Goal: Task Accomplishment & Management: Manage account settings

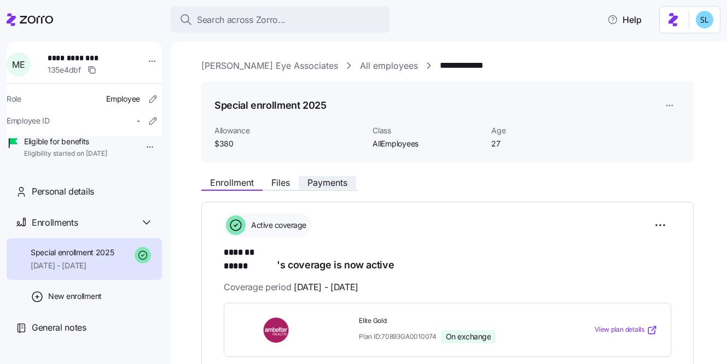
click at [334, 186] on span "Payments" at bounding box center [327, 182] width 40 height 9
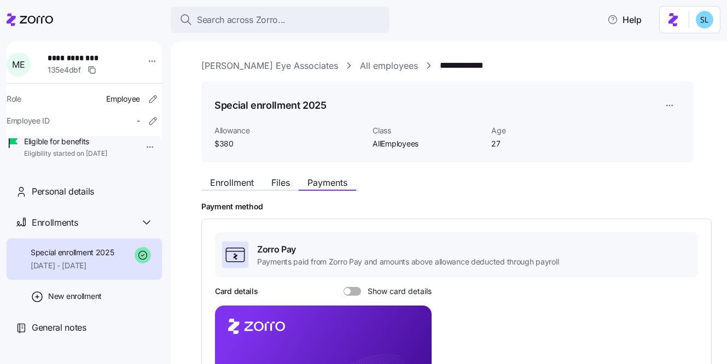
scroll to position [239, 0]
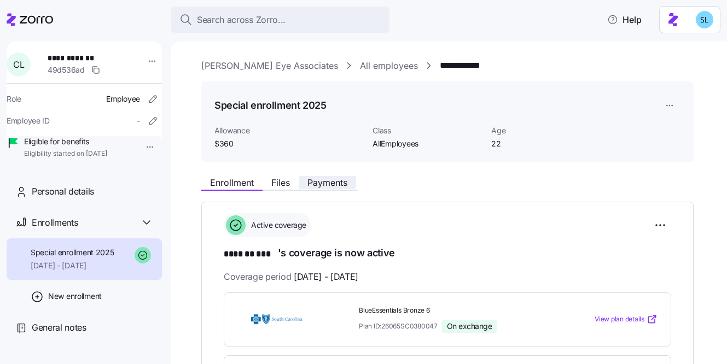
click at [321, 186] on span "Payments" at bounding box center [327, 182] width 40 height 9
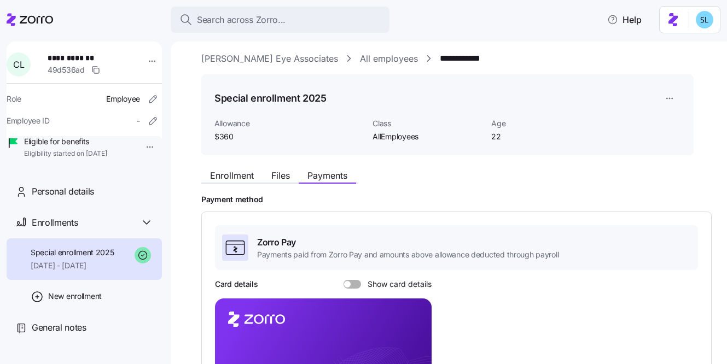
scroll to position [206, 0]
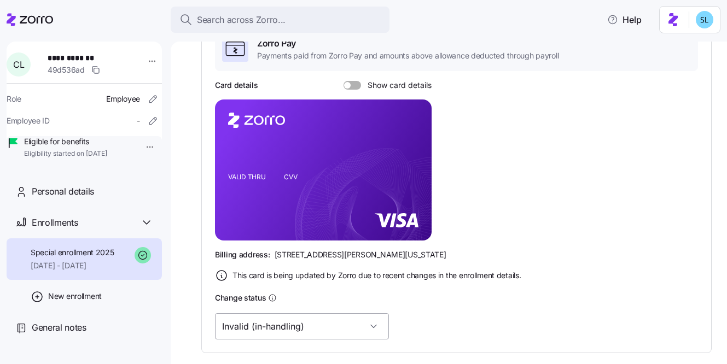
click at [292, 325] on input "Invalid (in-handling)" at bounding box center [302, 326] width 174 height 26
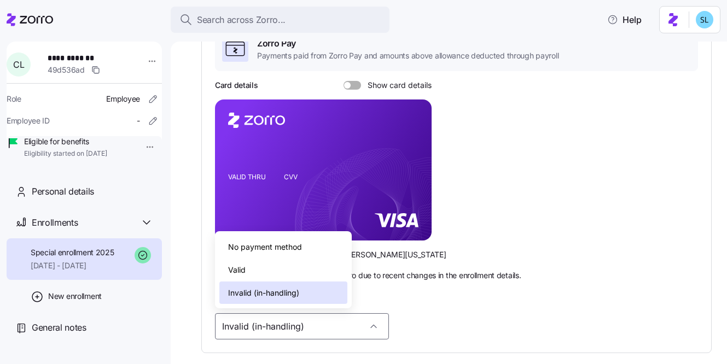
click at [283, 275] on div "Valid" at bounding box center [283, 270] width 128 height 23
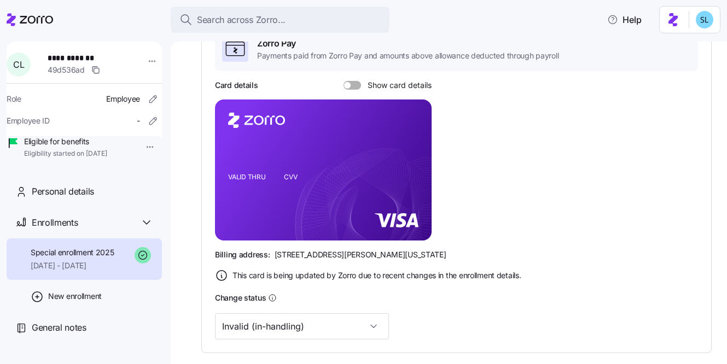
type input "Valid"
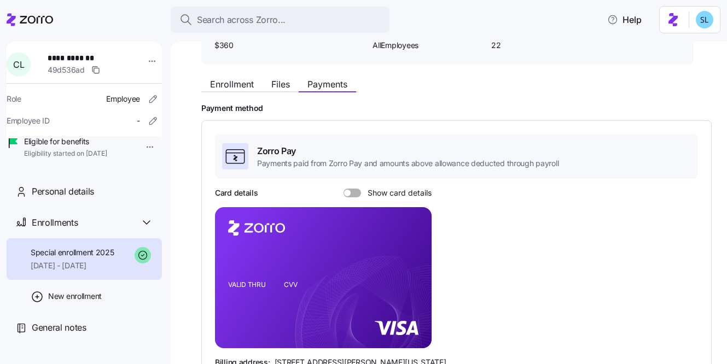
scroll to position [0, 0]
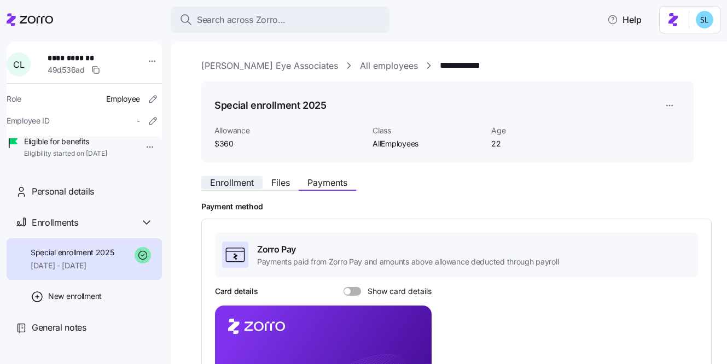
click at [249, 187] on span "Enrollment" at bounding box center [232, 182] width 44 height 9
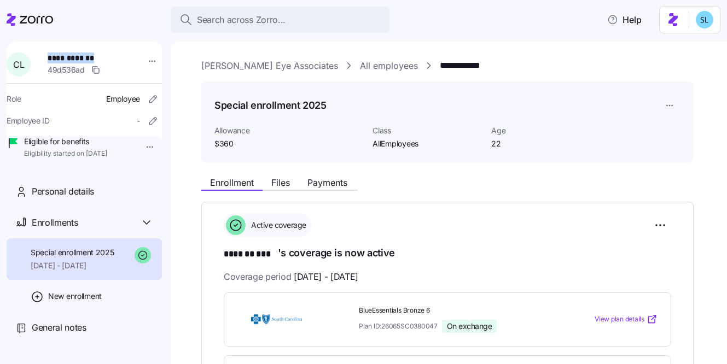
drag, startPoint x: 101, startPoint y: 54, endPoint x: 52, endPoint y: 56, distance: 49.3
click at [52, 56] on span "**********" at bounding box center [86, 58] width 77 height 11
copy span "**********"
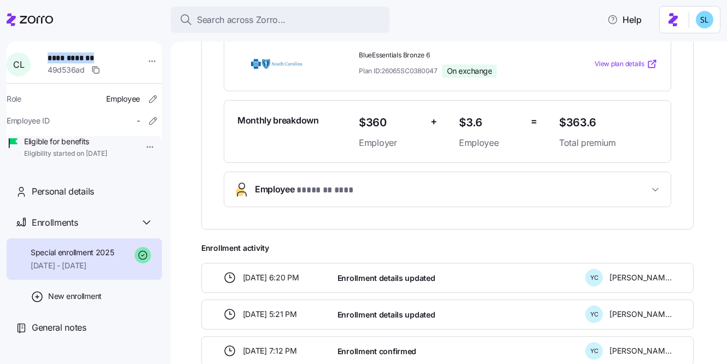
scroll to position [153, 0]
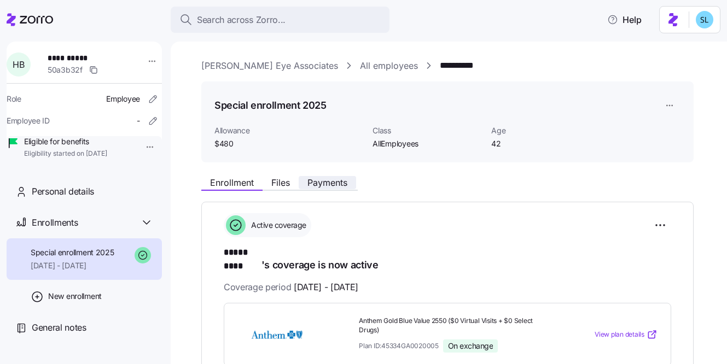
click at [334, 185] on span "Payments" at bounding box center [327, 182] width 40 height 9
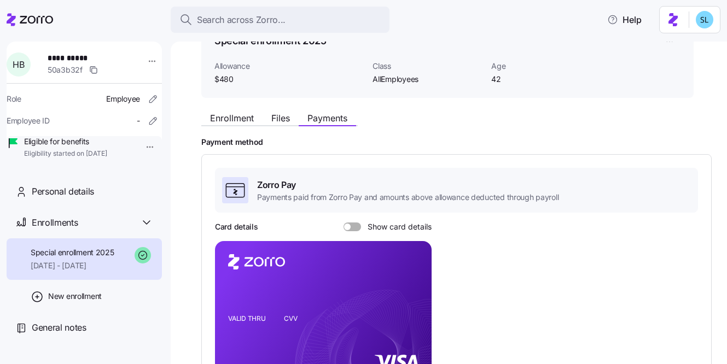
scroll to position [261, 0]
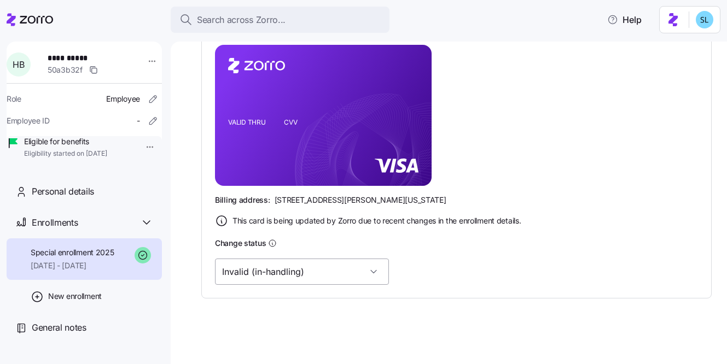
click at [303, 280] on input "Invalid (in-handling)" at bounding box center [302, 272] width 174 height 26
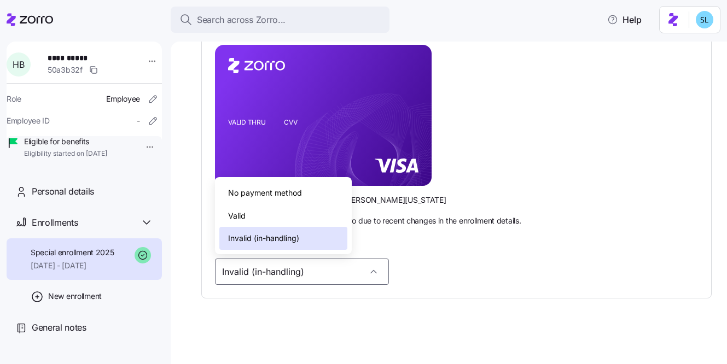
click at [280, 219] on div "Valid" at bounding box center [283, 216] width 128 height 23
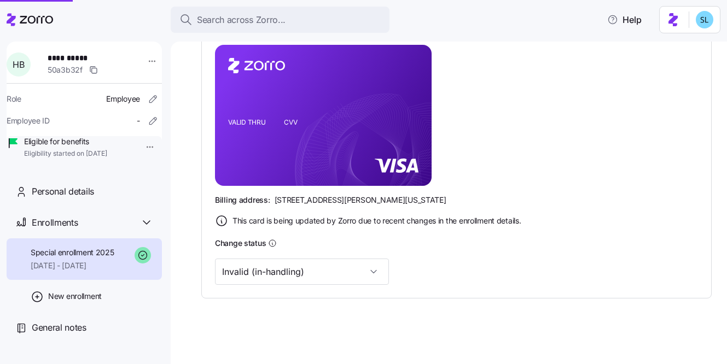
scroll to position [34, 0]
type input "Valid"
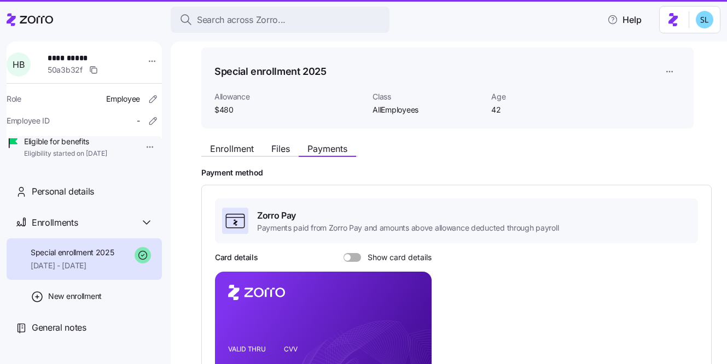
scroll to position [0, 0]
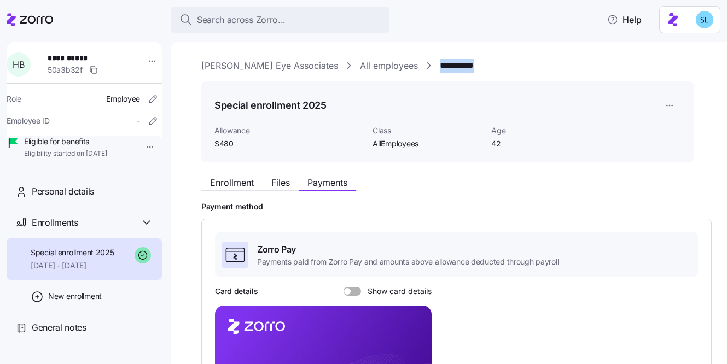
drag, startPoint x: 442, startPoint y: 68, endPoint x: 397, endPoint y: 70, distance: 45.5
click at [397, 70] on div "**********" at bounding box center [456, 66] width 510 height 14
copy link "**********"
click at [218, 184] on span "Enrollment" at bounding box center [232, 182] width 44 height 9
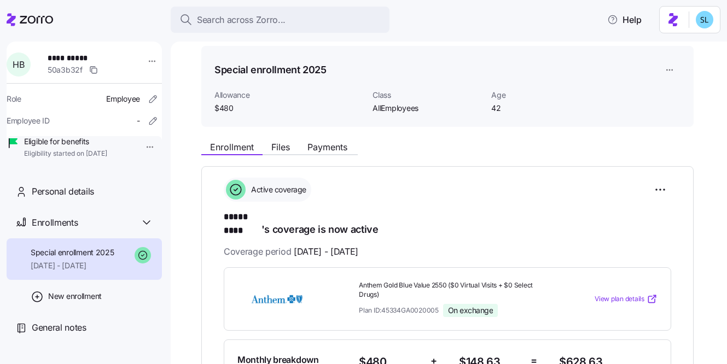
scroll to position [196, 0]
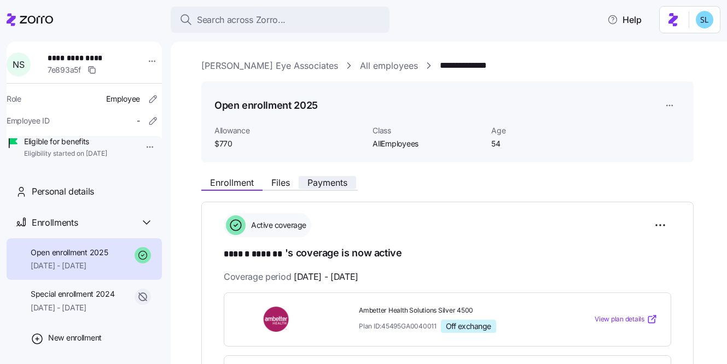
click at [327, 177] on button "Payments" at bounding box center [327, 182] width 57 height 13
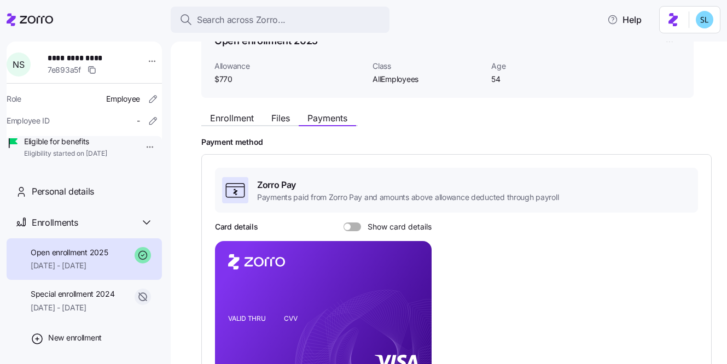
scroll to position [261, 0]
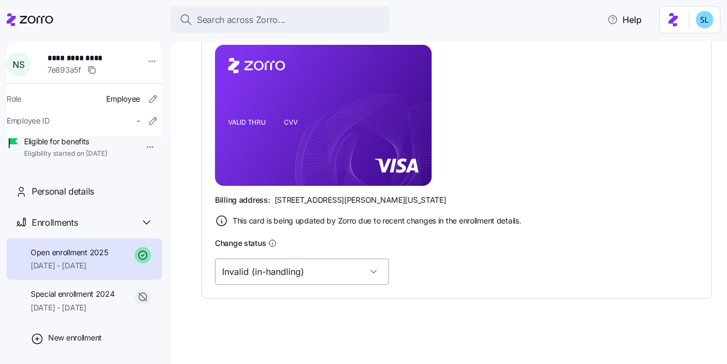
click at [289, 272] on input "Invalid (in-handling)" at bounding box center [302, 272] width 174 height 26
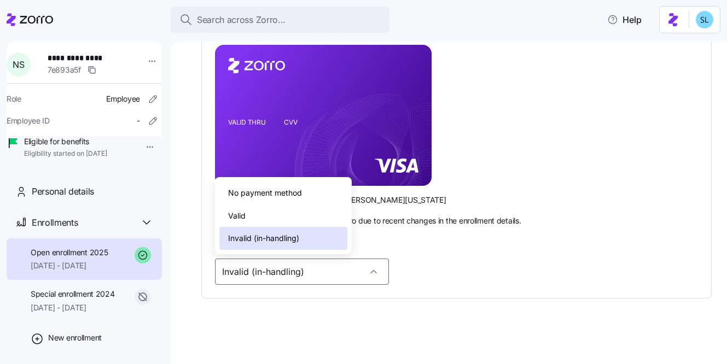
click at [274, 225] on div "Valid" at bounding box center [283, 216] width 128 height 23
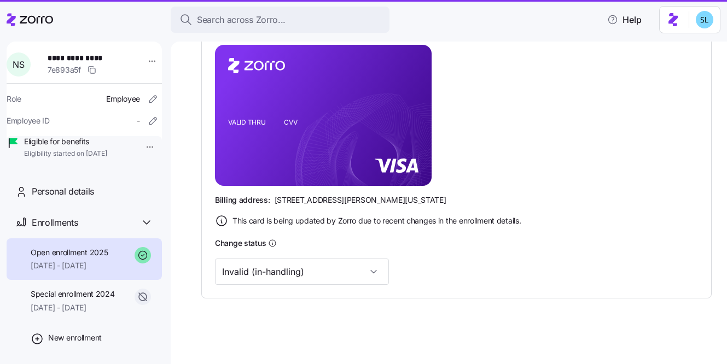
type input "Valid"
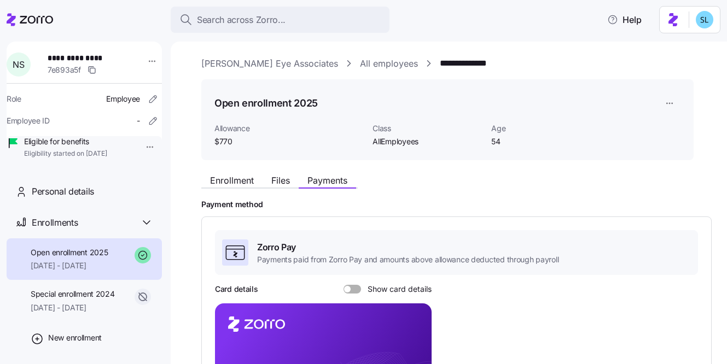
scroll to position [0, 0]
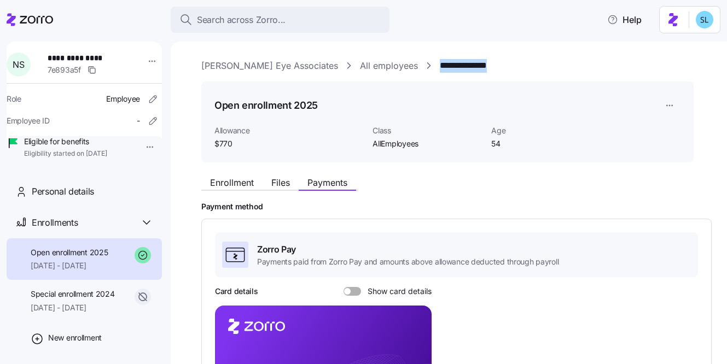
drag, startPoint x: 461, startPoint y: 65, endPoint x: 399, endPoint y: 68, distance: 61.4
click at [399, 68] on div "**********" at bounding box center [456, 66] width 510 height 14
copy link "**********"
click at [241, 179] on span "Enrollment" at bounding box center [232, 182] width 44 height 9
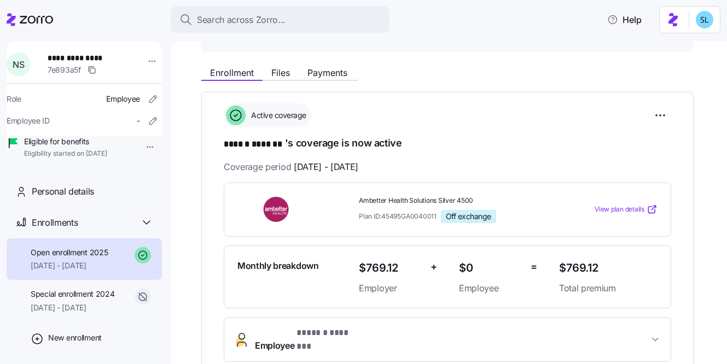
scroll to position [201, 0]
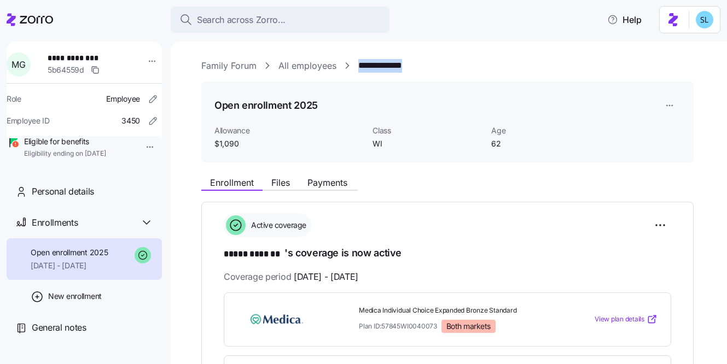
drag, startPoint x: 426, startPoint y: 68, endPoint x: 359, endPoint y: 69, distance: 66.2
click at [359, 69] on div "**********" at bounding box center [456, 66] width 510 height 14
copy link "**********"
click at [662, 225] on html "**********" at bounding box center [363, 179] width 727 height 358
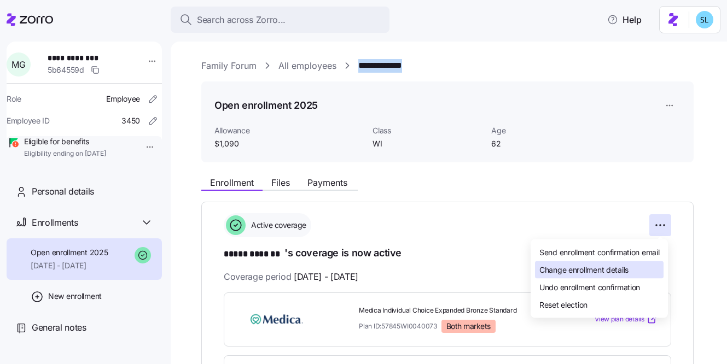
click at [627, 271] on span "Change enrollment details" at bounding box center [583, 269] width 89 height 11
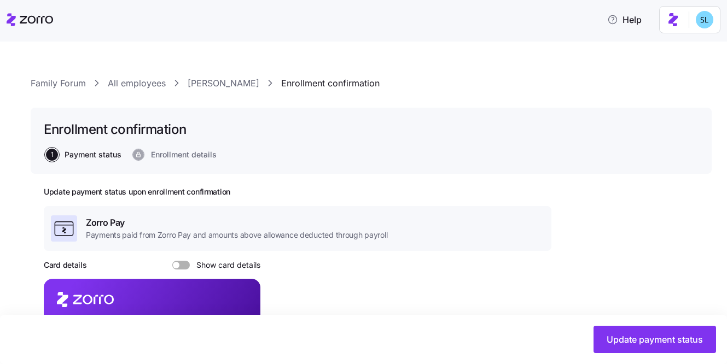
click at [677, 324] on div "Update payment status" at bounding box center [363, 339] width 727 height 49
click at [677, 325] on div "Update payment status" at bounding box center [363, 339] width 727 height 49
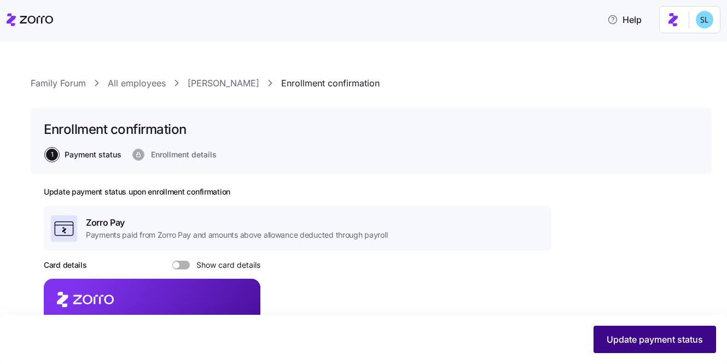
click at [710, 345] on button "Update payment status" at bounding box center [655, 339] width 123 height 27
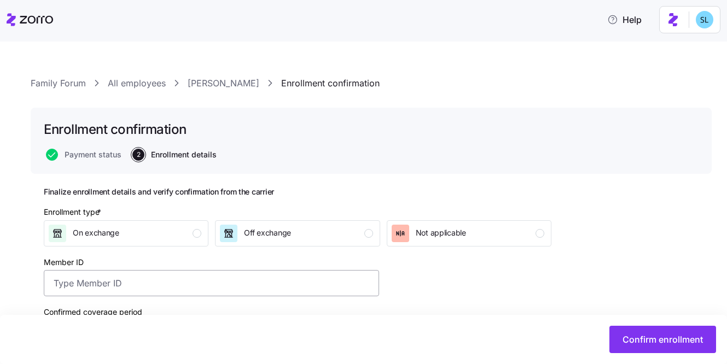
scroll to position [205, 0]
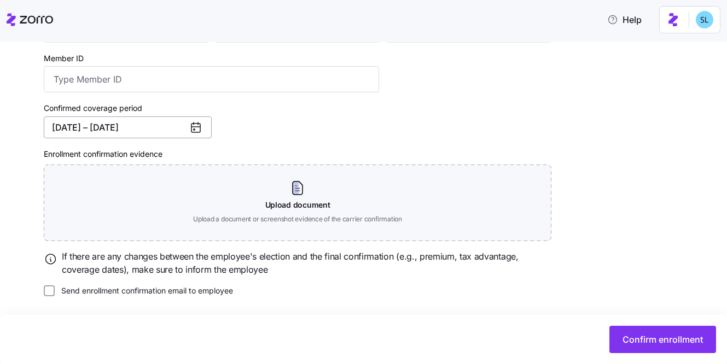
click at [113, 122] on button "01/01/2025 – 12/31/2025" at bounding box center [128, 128] width 168 height 22
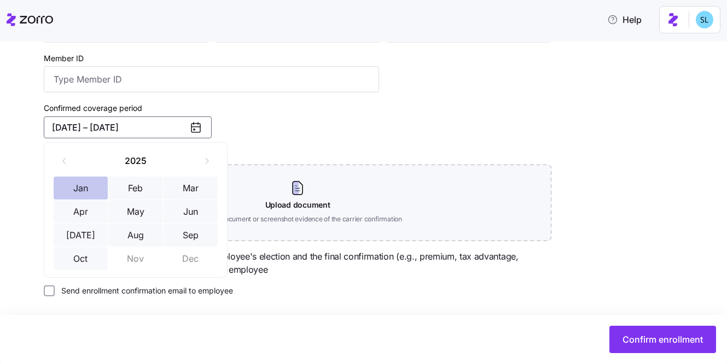
click at [84, 184] on button "Jan" at bounding box center [81, 188] width 55 height 23
click at [91, 260] on button "Oct" at bounding box center [81, 258] width 55 height 23
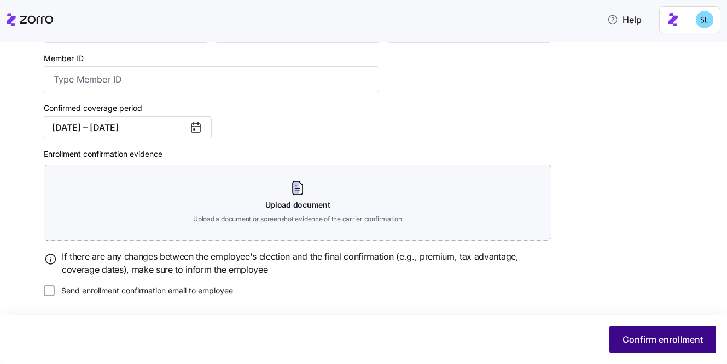
click at [653, 337] on span "Confirm enrollment" at bounding box center [663, 339] width 80 height 13
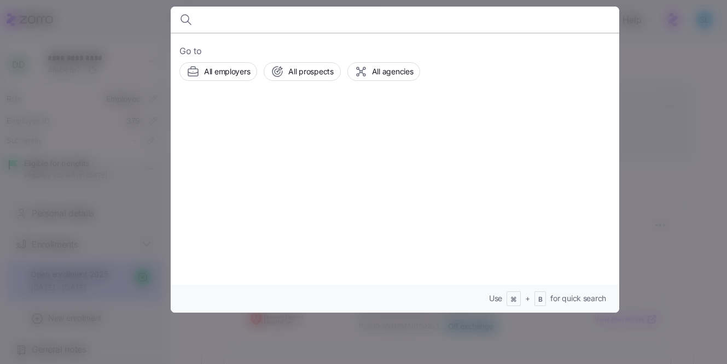
scroll to position [11, 0]
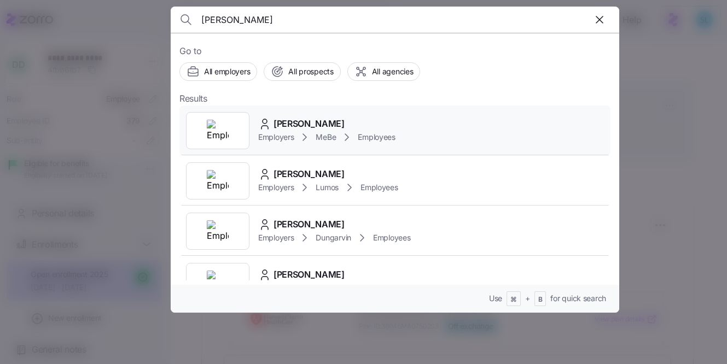
type input "[PERSON_NAME]"
click at [347, 125] on div "[PERSON_NAME]" at bounding box center [326, 124] width 137 height 14
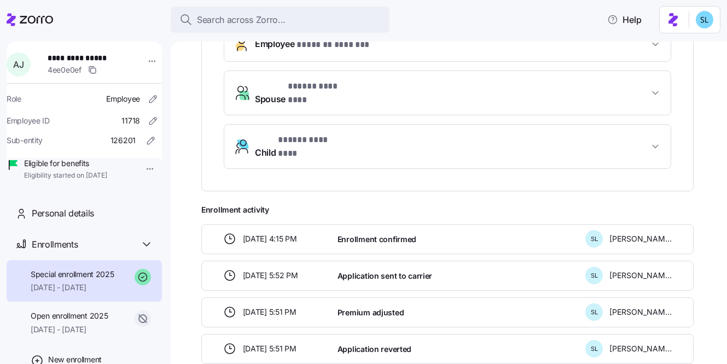
scroll to position [429, 0]
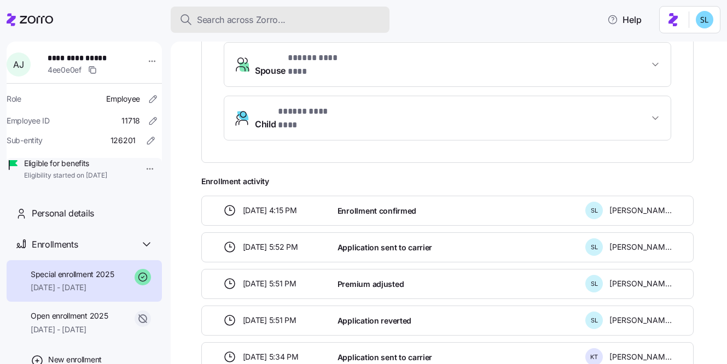
click at [344, 26] on div "Search across Zorro..." at bounding box center [279, 20] width 201 height 14
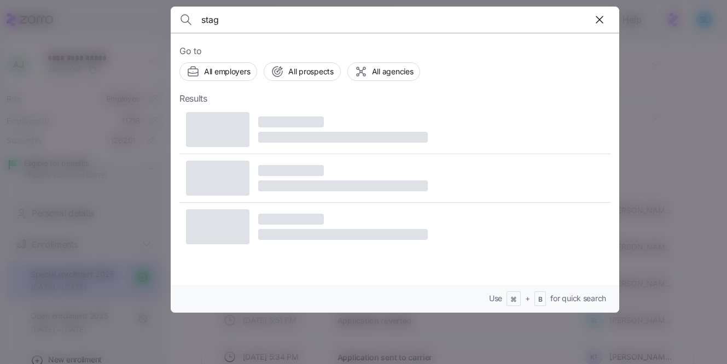
type input "stag"
click at [640, 125] on div at bounding box center [363, 182] width 727 height 364
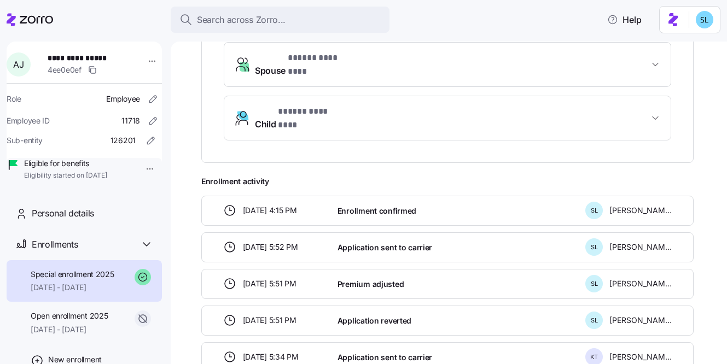
scroll to position [339, 0]
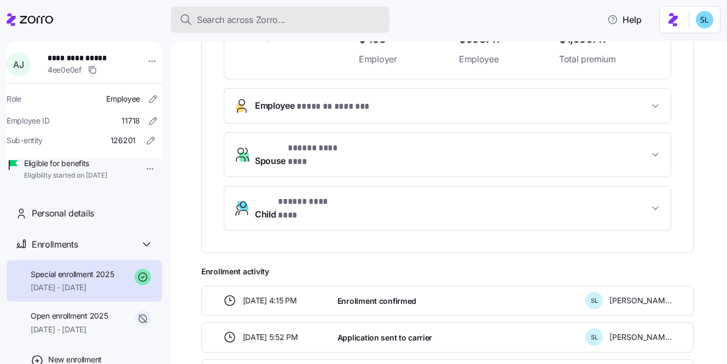
click at [300, 27] on button "Search across Zorro..." at bounding box center [280, 20] width 219 height 26
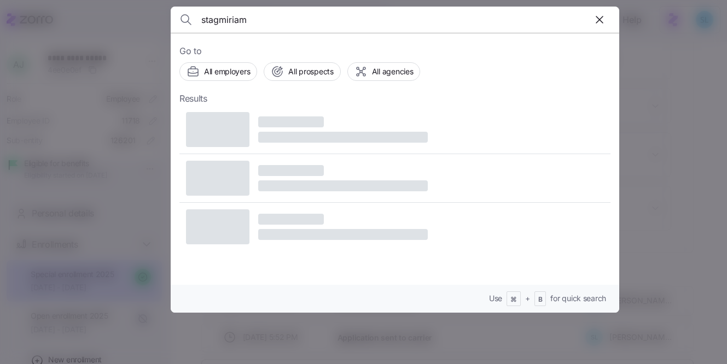
drag, startPoint x: 275, startPoint y: 21, endPoint x: 199, endPoint y: 20, distance: 75.5
click at [199, 20] on div "stagmiriam" at bounding box center [394, 20] width 431 height 26
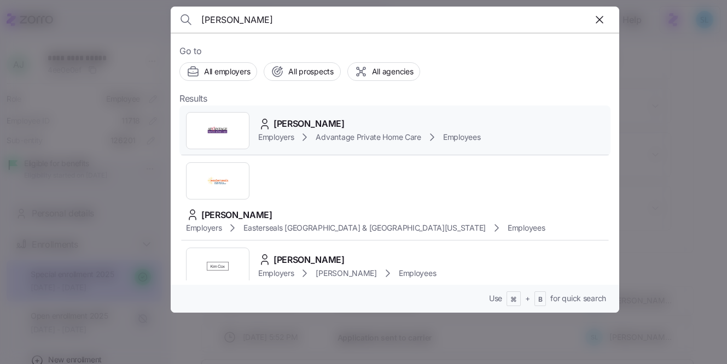
type input "[PERSON_NAME]"
click at [320, 114] on div "[PERSON_NAME] Employers Advantage Private Home Care Employees" at bounding box center [394, 131] width 431 height 50
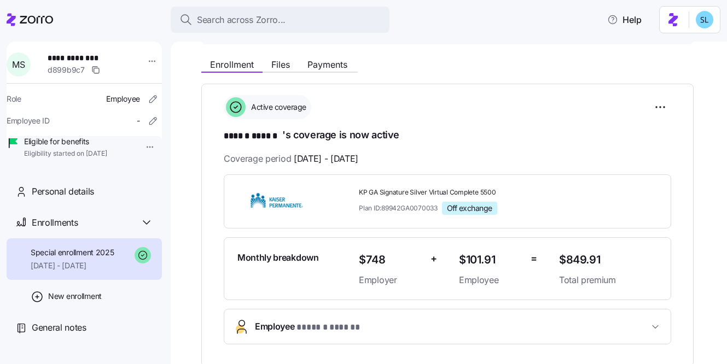
scroll to position [331, 0]
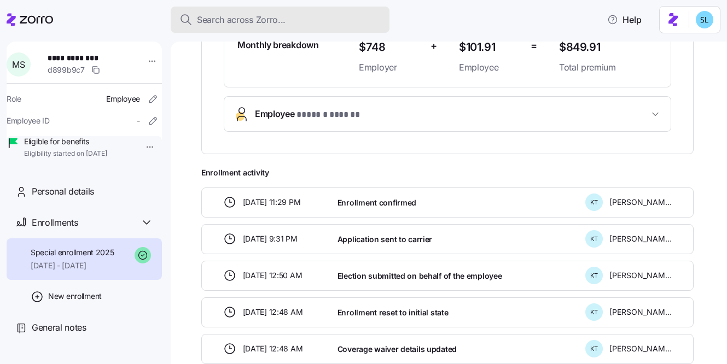
click at [301, 22] on div "Search across Zorro..." at bounding box center [279, 20] width 201 height 14
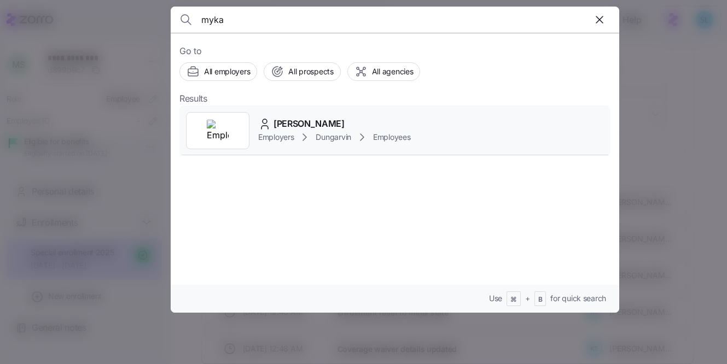
type input "myka"
click at [297, 115] on div "[PERSON_NAME] Employers Dungarvin Employees" at bounding box center [394, 131] width 431 height 50
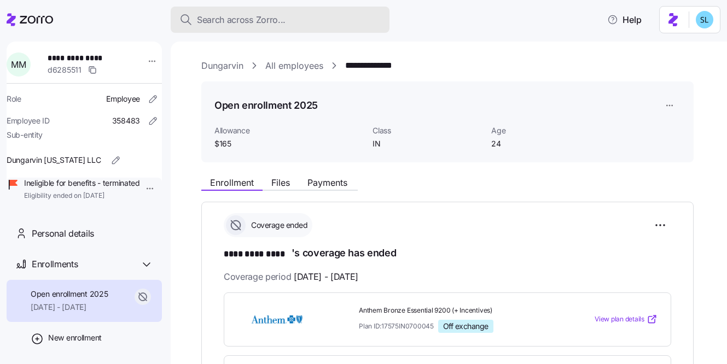
click at [282, 19] on span "Search across Zorro..." at bounding box center [241, 20] width 89 height 14
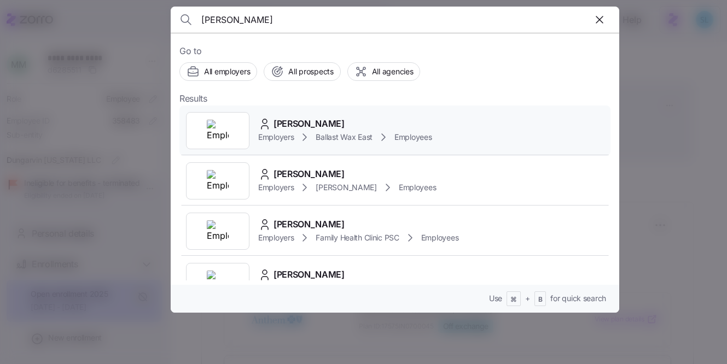
type input "[PERSON_NAME]"
click at [326, 115] on div "[PERSON_NAME] Employers Ballast Wax East Employees" at bounding box center [394, 131] width 431 height 50
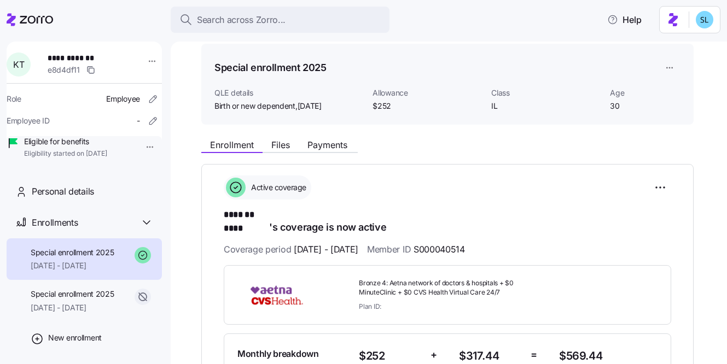
scroll to position [91, 0]
